Goal: Task Accomplishment & Management: Manage account settings

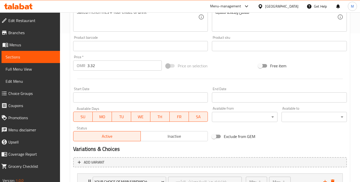
scroll to position [274, 0]
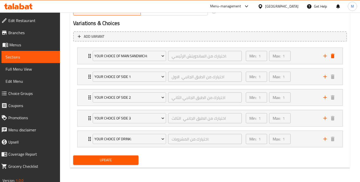
click at [116, 158] on span "Update" at bounding box center [105, 160] width 57 height 6
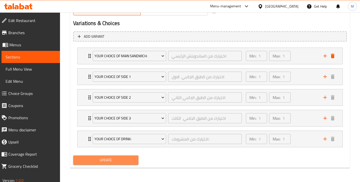
click at [118, 157] on span "Update" at bounding box center [105, 160] width 57 height 6
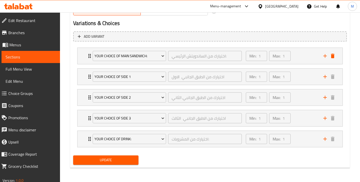
click at [113, 152] on div "Add variant Your Choice of Main Sandwich: اختيارك من الساندويتش الرئيسي: ​ Min:…" at bounding box center [209, 91] width 277 height 124
click at [28, 66] on span "Full Menu View" at bounding box center [31, 69] width 50 height 6
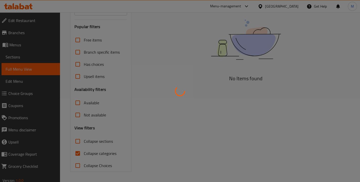
scroll to position [84, 0]
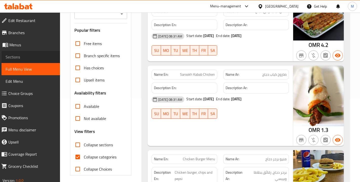
click at [30, 59] on span "Sections" at bounding box center [31, 57] width 50 height 6
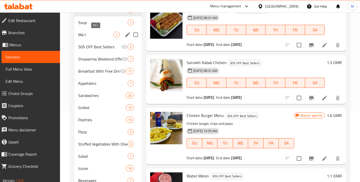
click at [93, 35] on span "M41" at bounding box center [95, 35] width 35 height 6
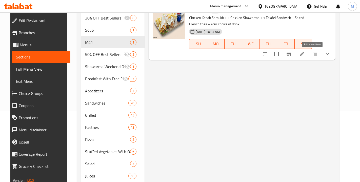
click at [305, 55] on icon at bounding box center [302, 54] width 6 height 6
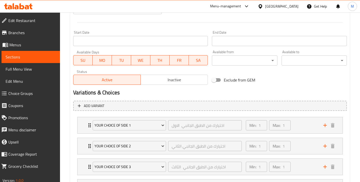
scroll to position [253, 0]
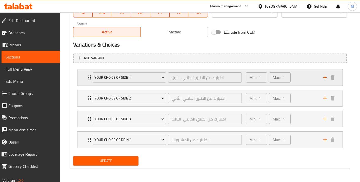
click at [326, 81] on div "Your choice of side 1 اختيارك من الطبق الجانبي الاول ​ Min: 1 ​ Max: 1 ​" at bounding box center [211, 77] width 250 height 16
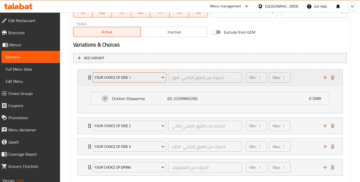
click at [120, 75] on span "Your choice of side 1" at bounding box center [129, 77] width 70 height 6
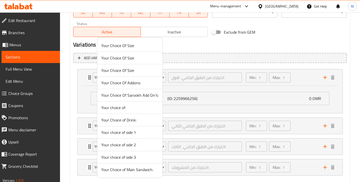
click at [133, 169] on span "Your Choice of Main Sandwich:" at bounding box center [129, 169] width 57 height 6
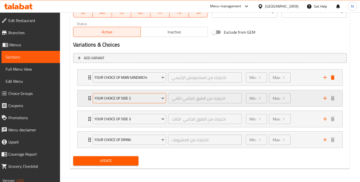
click at [132, 99] on span "Your choice of side 2" at bounding box center [129, 98] width 70 height 6
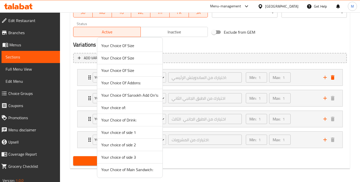
click at [135, 133] on span "Your choice of side 1" at bounding box center [129, 132] width 57 height 6
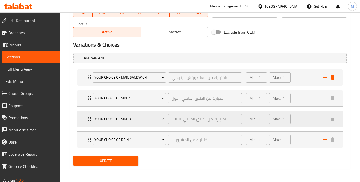
click at [129, 116] on span "Your choice of side 3" at bounding box center [129, 119] width 70 height 6
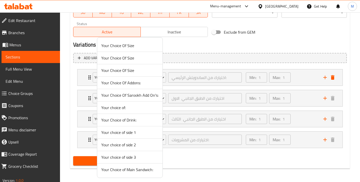
click at [140, 148] on li "Your choice of side 2" at bounding box center [129, 145] width 65 height 12
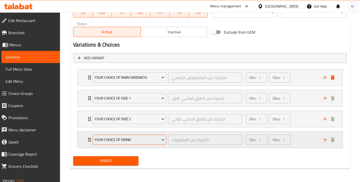
click at [132, 139] on span "Your Choice of Drink:" at bounding box center [129, 140] width 70 height 6
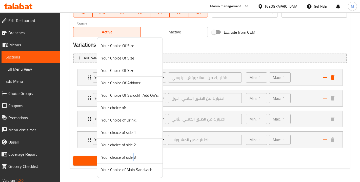
click at [133, 157] on span "Your choice of side 3" at bounding box center [129, 157] width 57 height 6
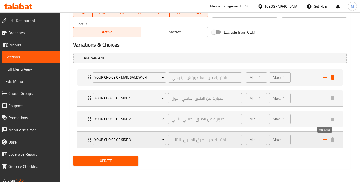
click at [325, 140] on icon "add" at bounding box center [325, 140] width 6 height 6
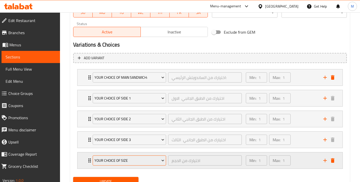
click at [141, 157] on span "Your Choice Of Size" at bounding box center [129, 160] width 70 height 6
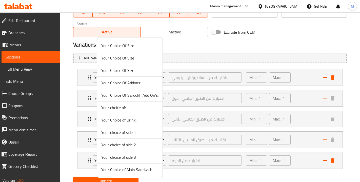
click at [136, 122] on span "Your Choice of Drink:" at bounding box center [129, 120] width 57 height 6
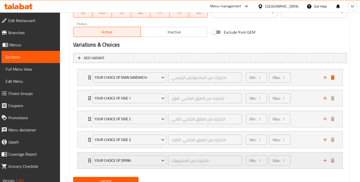
click at [85, 160] on div "Your Choice of Drink: اختيارك من المشروبات: ​ Min: 1 ​ Max: 1 ​" at bounding box center [209, 160] width 265 height 16
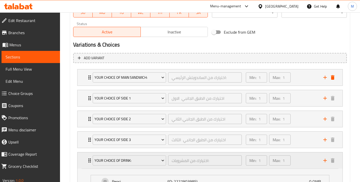
scroll to position [347, 0]
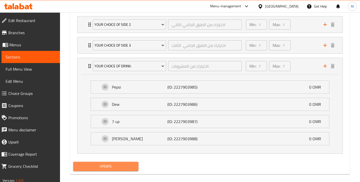
click at [96, 167] on span "Update" at bounding box center [105, 166] width 57 height 6
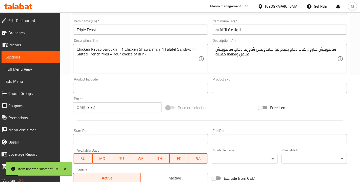
scroll to position [197, 0]
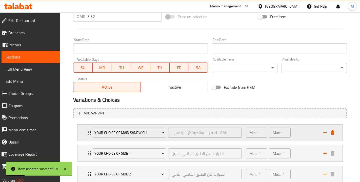
click at [89, 130] on icon "Expand" at bounding box center [89, 132] width 6 height 6
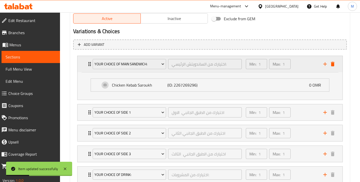
scroll to position [284, 0]
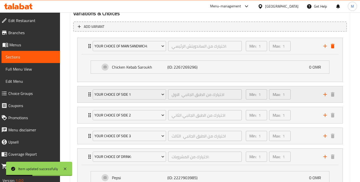
click at [87, 96] on icon "Expand" at bounding box center [89, 94] width 6 height 6
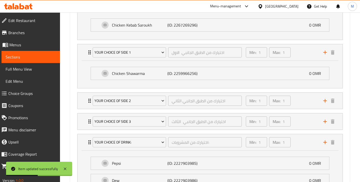
scroll to position [337, 0]
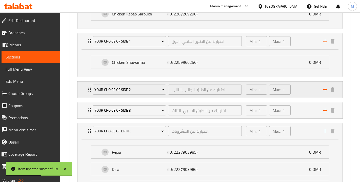
click at [90, 96] on div "Your choice of side 2 اختيارك من الطبق الجانبي الثاني ​" at bounding box center [166, 89] width 155 height 16
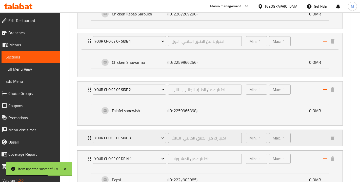
click at [89, 136] on div "Your choice of side 3 اختيارك من الطبق الجانبي الثالث ​" at bounding box center [166, 138] width 155 height 16
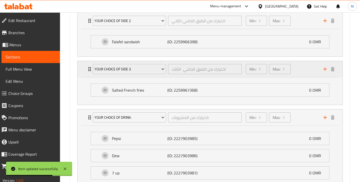
scroll to position [405, 0]
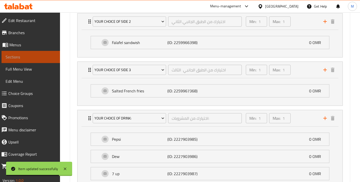
click at [51, 59] on span "Sections" at bounding box center [31, 57] width 50 height 6
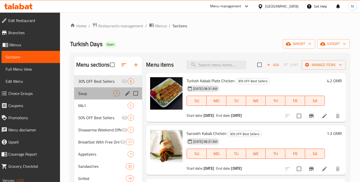
click at [101, 99] on div "Soup 1" at bounding box center [108, 93] width 68 height 12
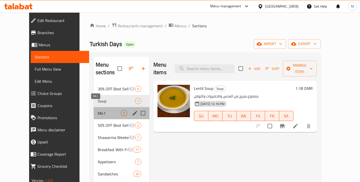
click at [103, 110] on span "M41" at bounding box center [109, 113] width 23 height 6
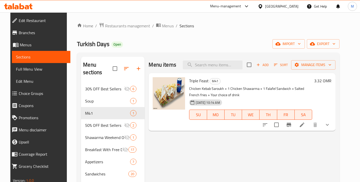
click at [305, 124] on icon at bounding box center [302, 125] width 6 height 6
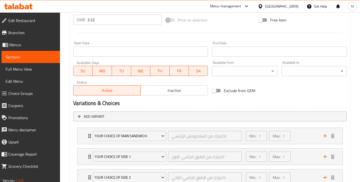
scroll to position [274, 0]
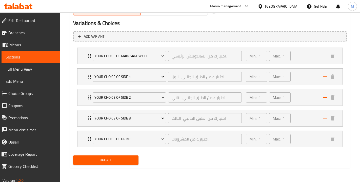
click at [115, 160] on span "Update" at bounding box center [105, 160] width 57 height 6
